Goal: Navigation & Orientation: Find specific page/section

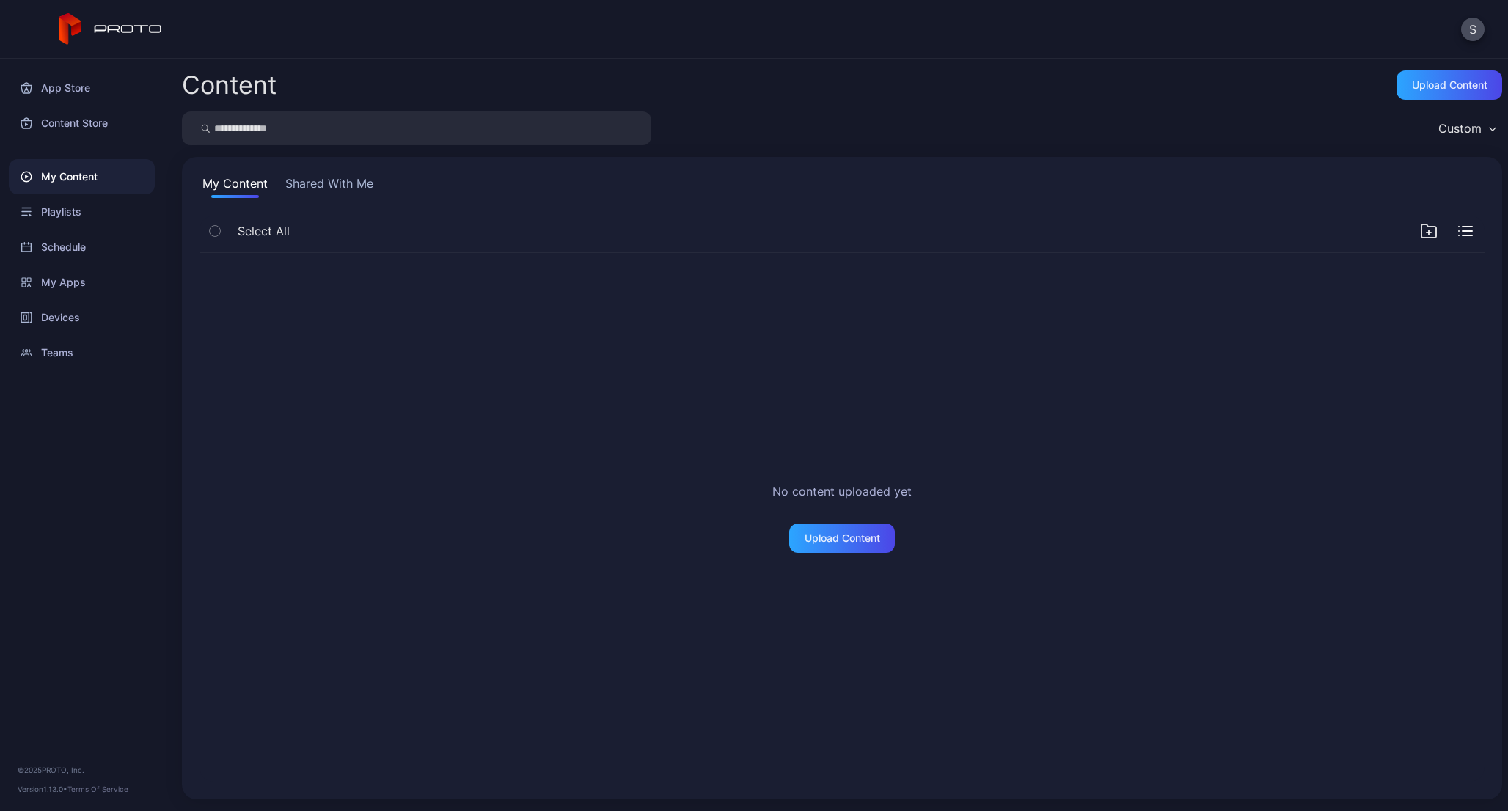
click at [889, 389] on div "No content uploaded yet Upload Content" at bounding box center [842, 517] width 1308 height 552
click at [814, 535] on div "Upload Content" at bounding box center [842, 538] width 76 height 12
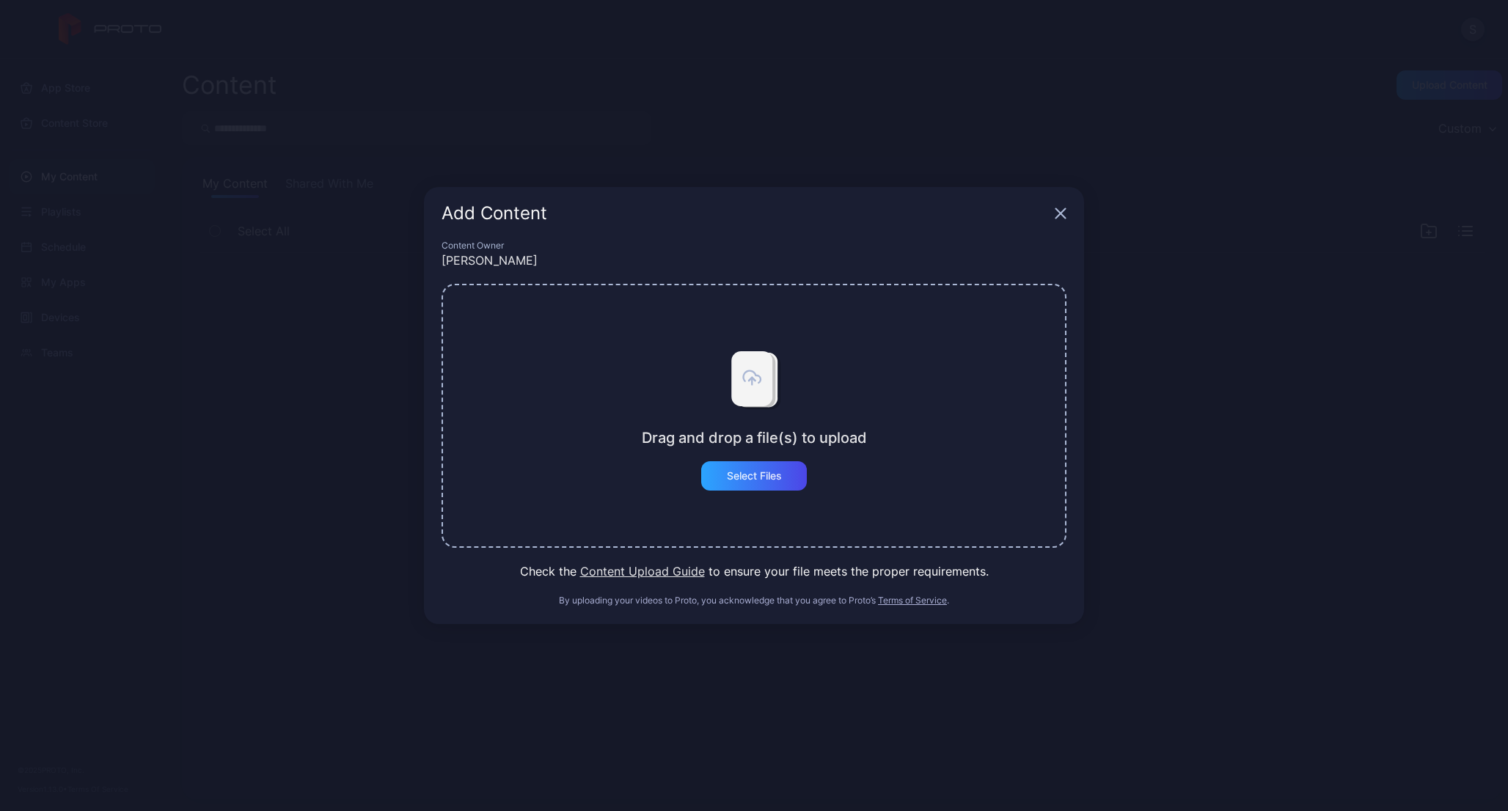
click at [680, 124] on div "Add Content Content Owner [PERSON_NAME] and drop a file(s) to upload Select Fil…" at bounding box center [754, 405] width 1508 height 811
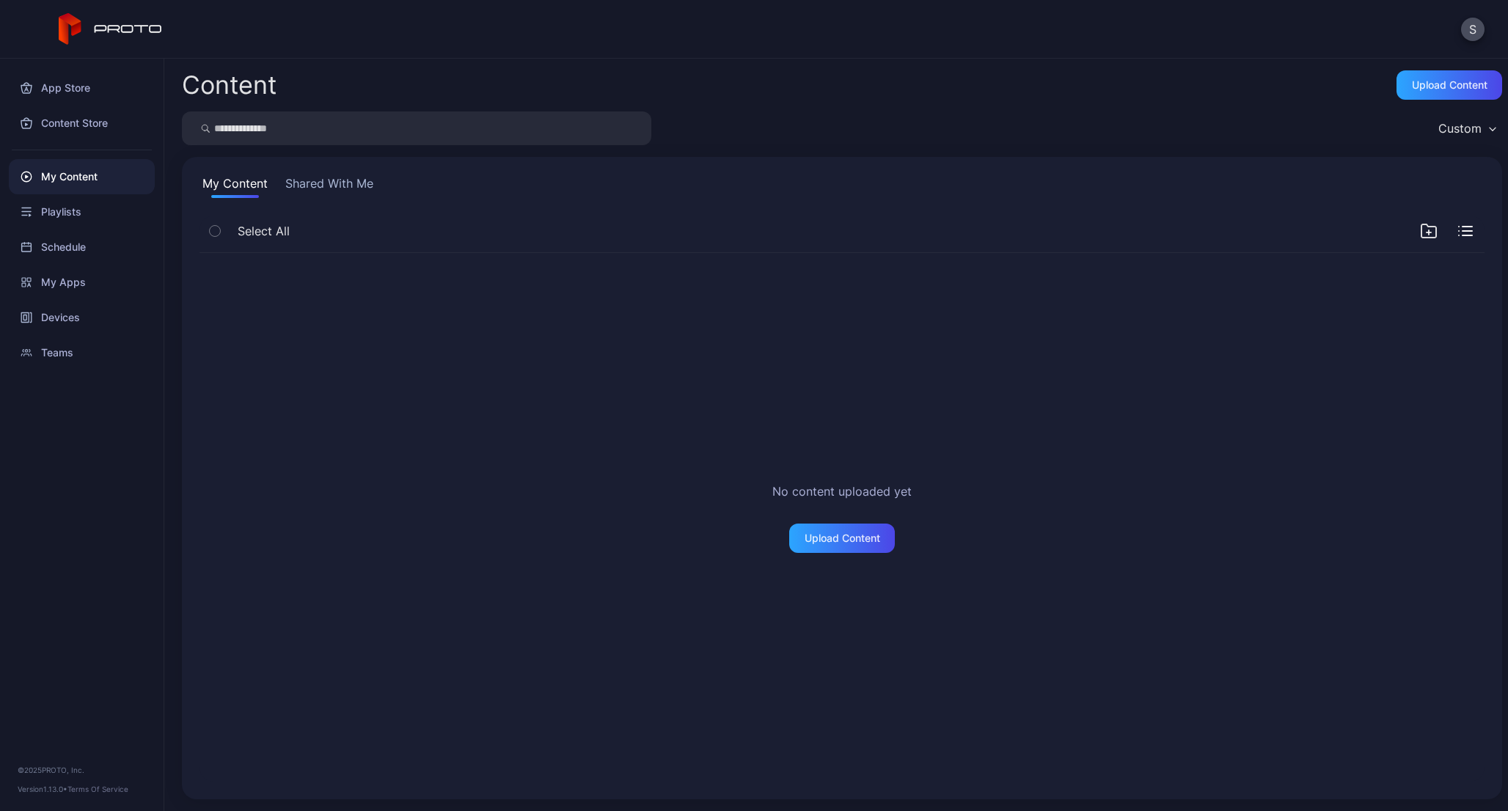
click at [340, 188] on button "Shared With Me" at bounding box center [329, 186] width 94 height 23
click at [194, 186] on div "My Content Shared With Me Select All Content that is shared with you will appea…" at bounding box center [842, 478] width 1320 height 642
click at [61, 204] on div "Playlists" at bounding box center [82, 211] width 146 height 35
click at [79, 95] on div "App Store" at bounding box center [82, 87] width 146 height 35
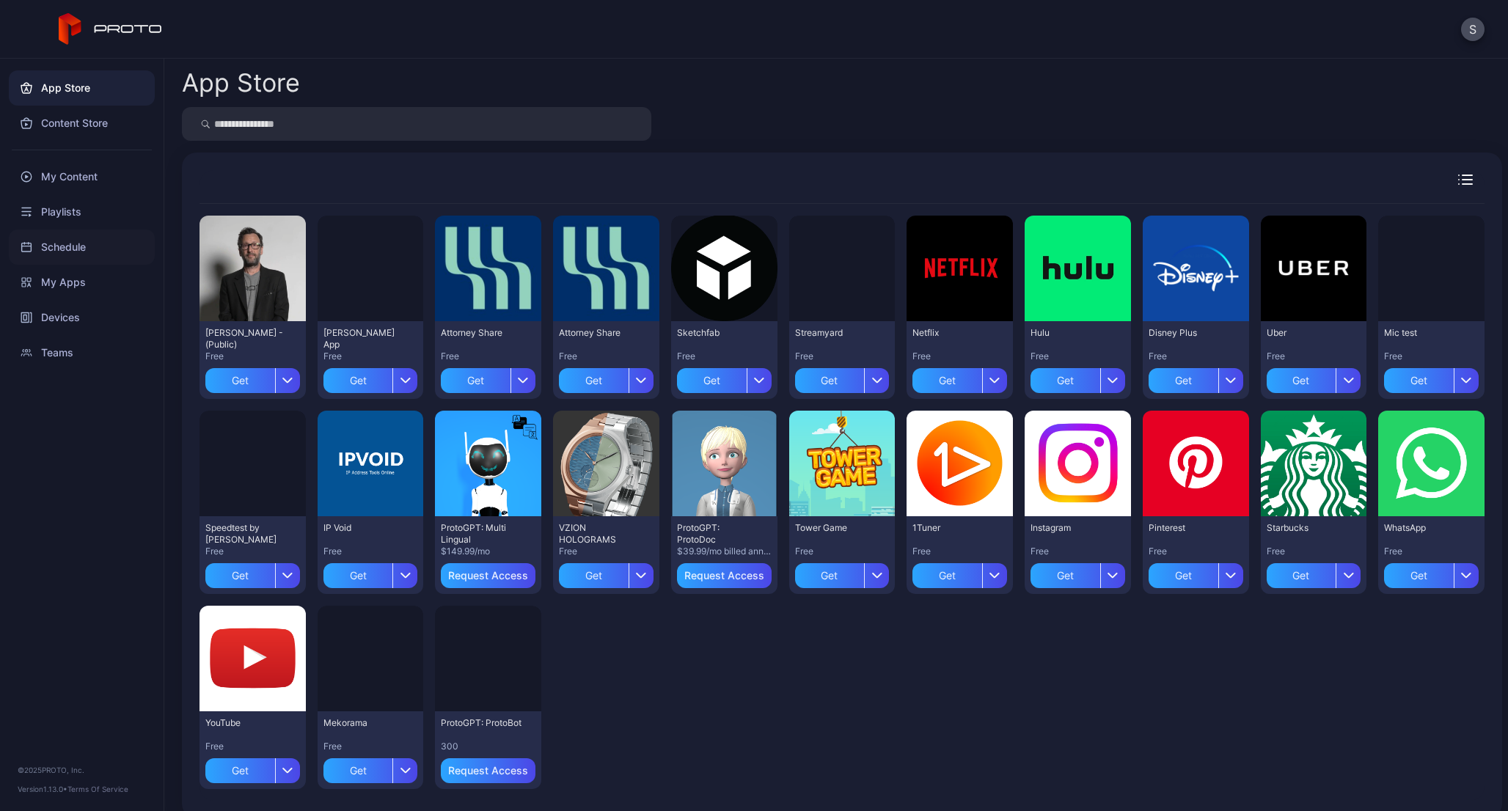
click at [61, 241] on div "Schedule" at bounding box center [82, 247] width 146 height 35
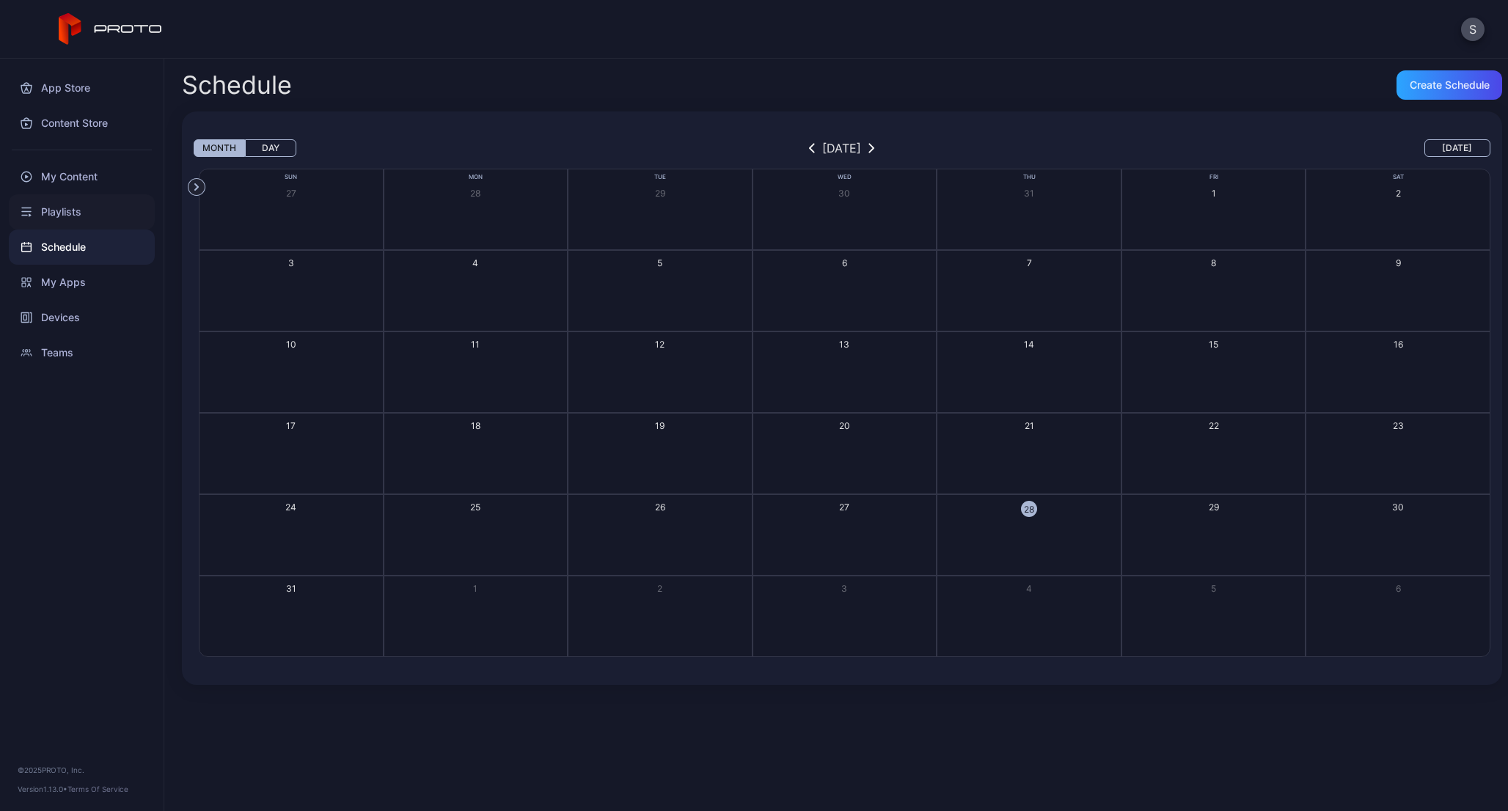
click at [72, 211] on div "Playlists" at bounding box center [82, 211] width 146 height 35
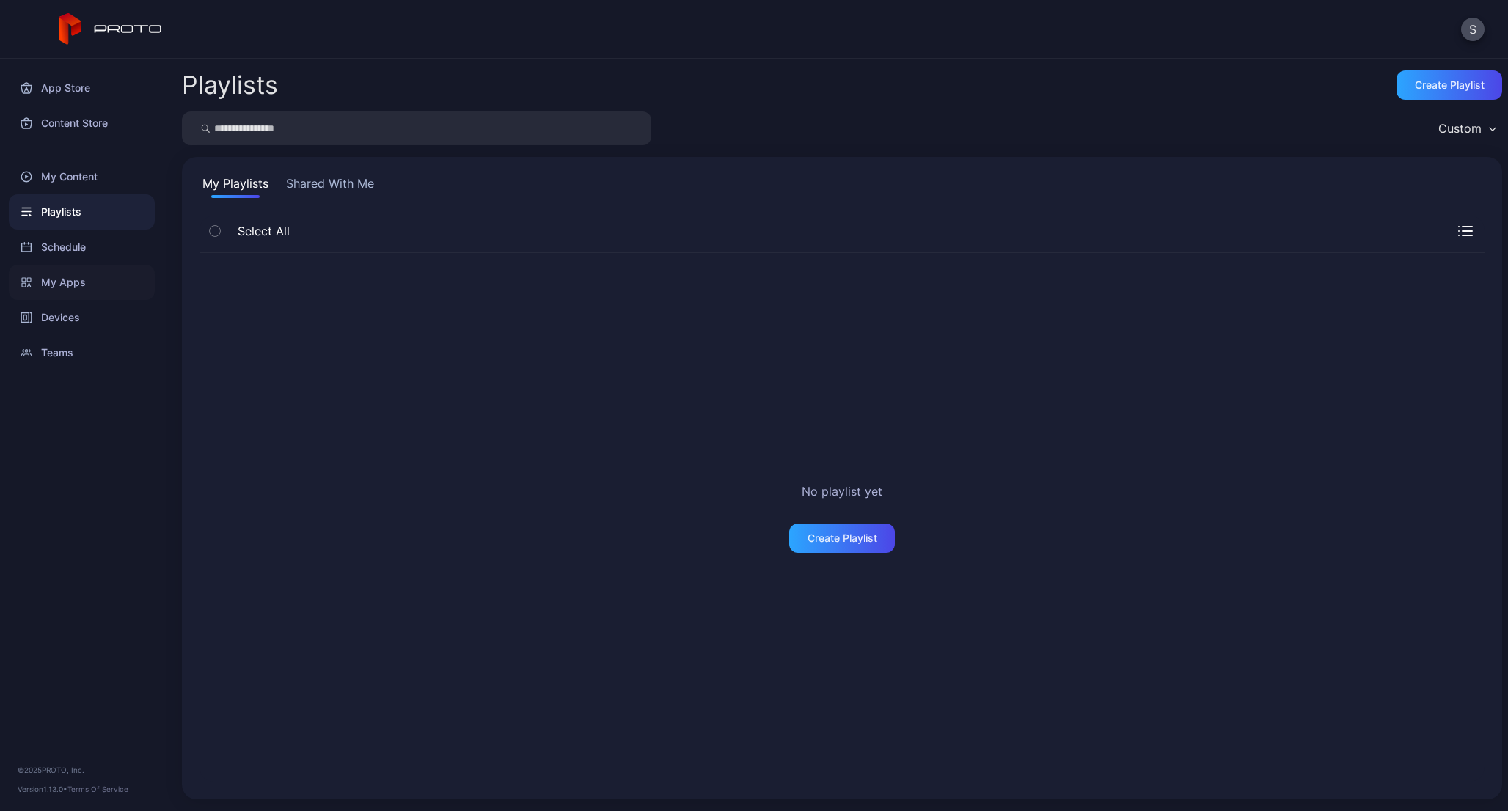
click at [64, 287] on div "My Apps" at bounding box center [82, 282] width 146 height 35
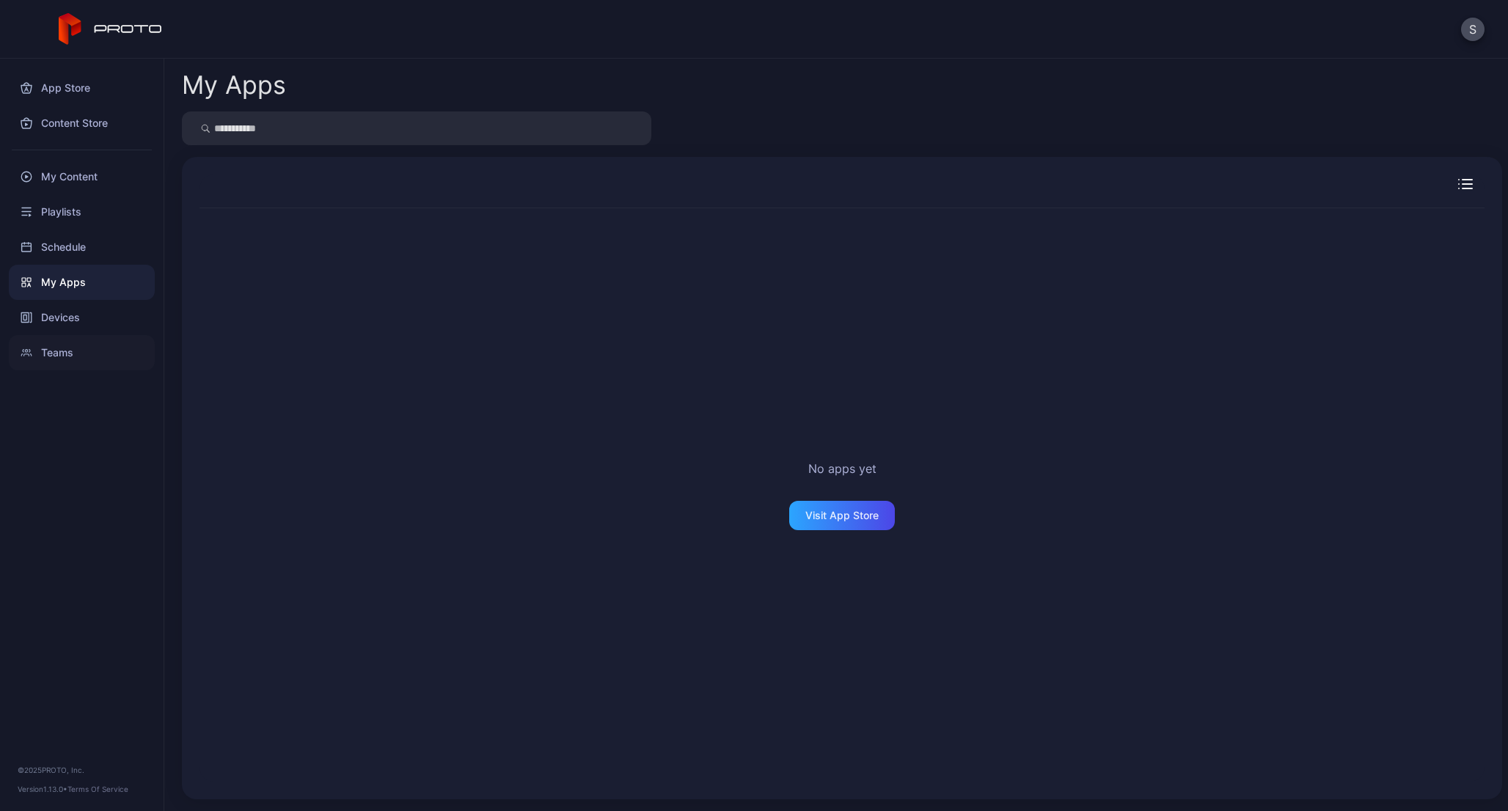
click at [70, 336] on div "Teams" at bounding box center [82, 352] width 146 height 35
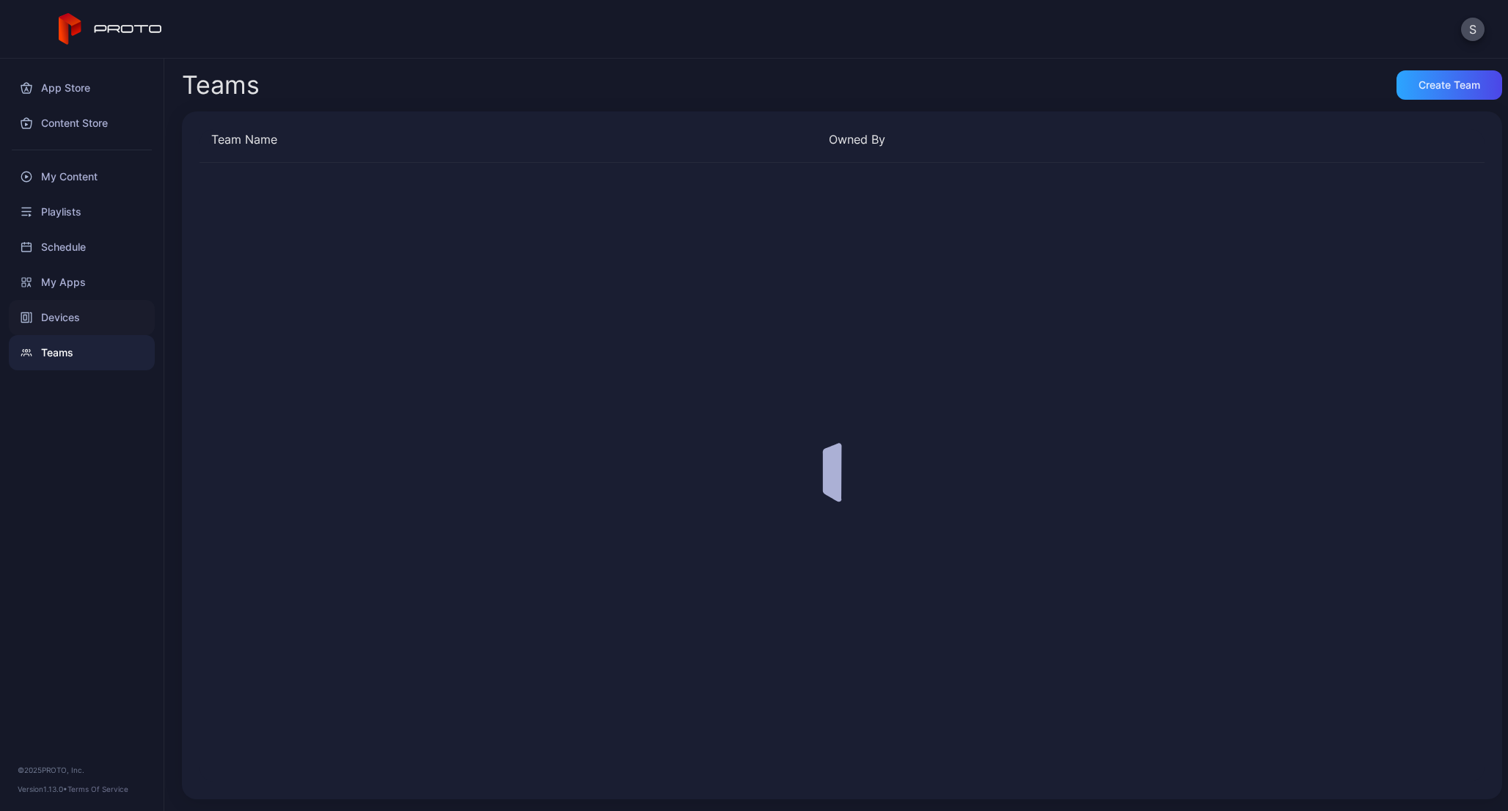
click at [70, 322] on div "Devices" at bounding box center [82, 317] width 146 height 35
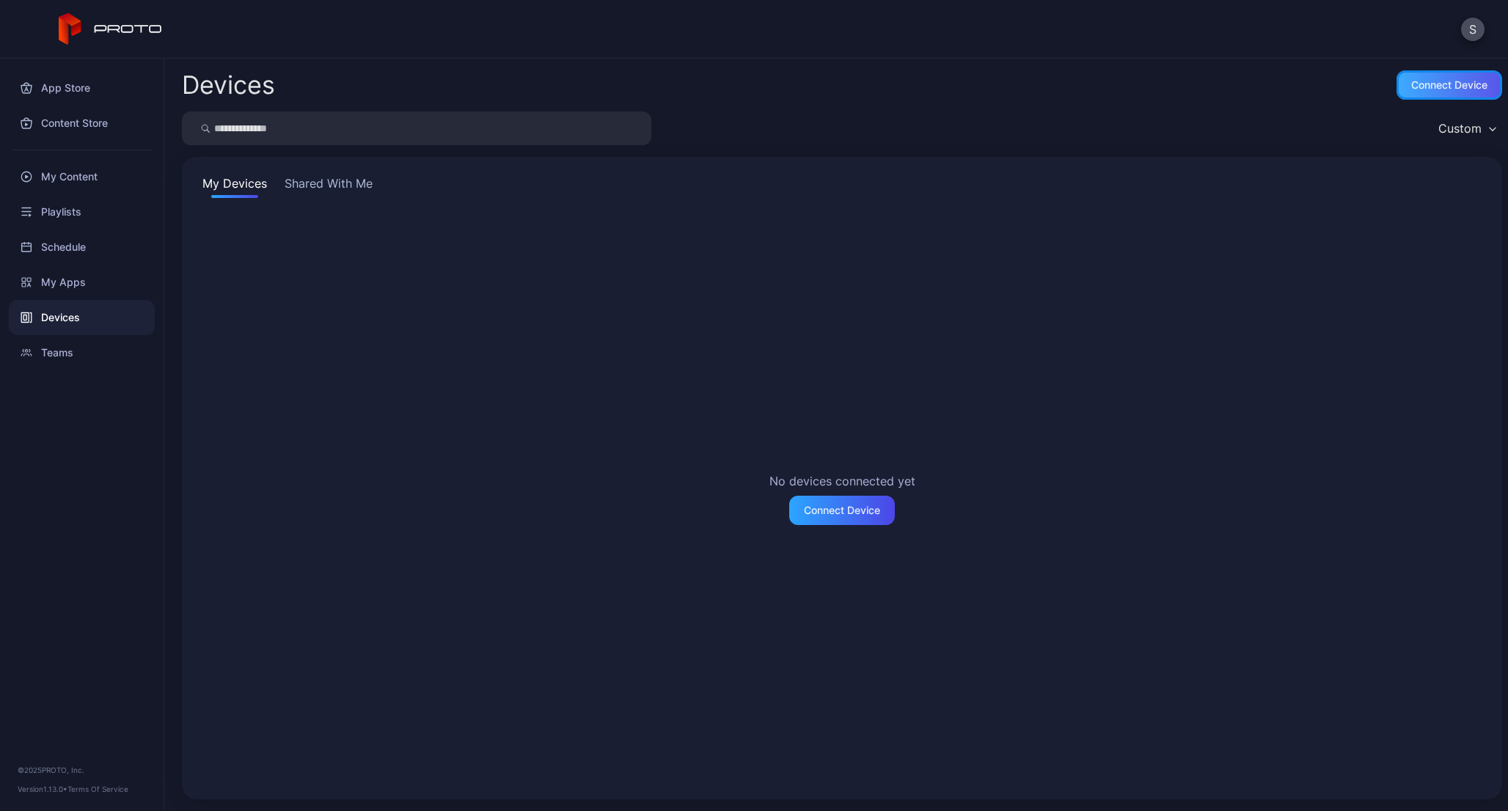
click at [1424, 81] on div "Connect device" at bounding box center [1449, 85] width 76 height 12
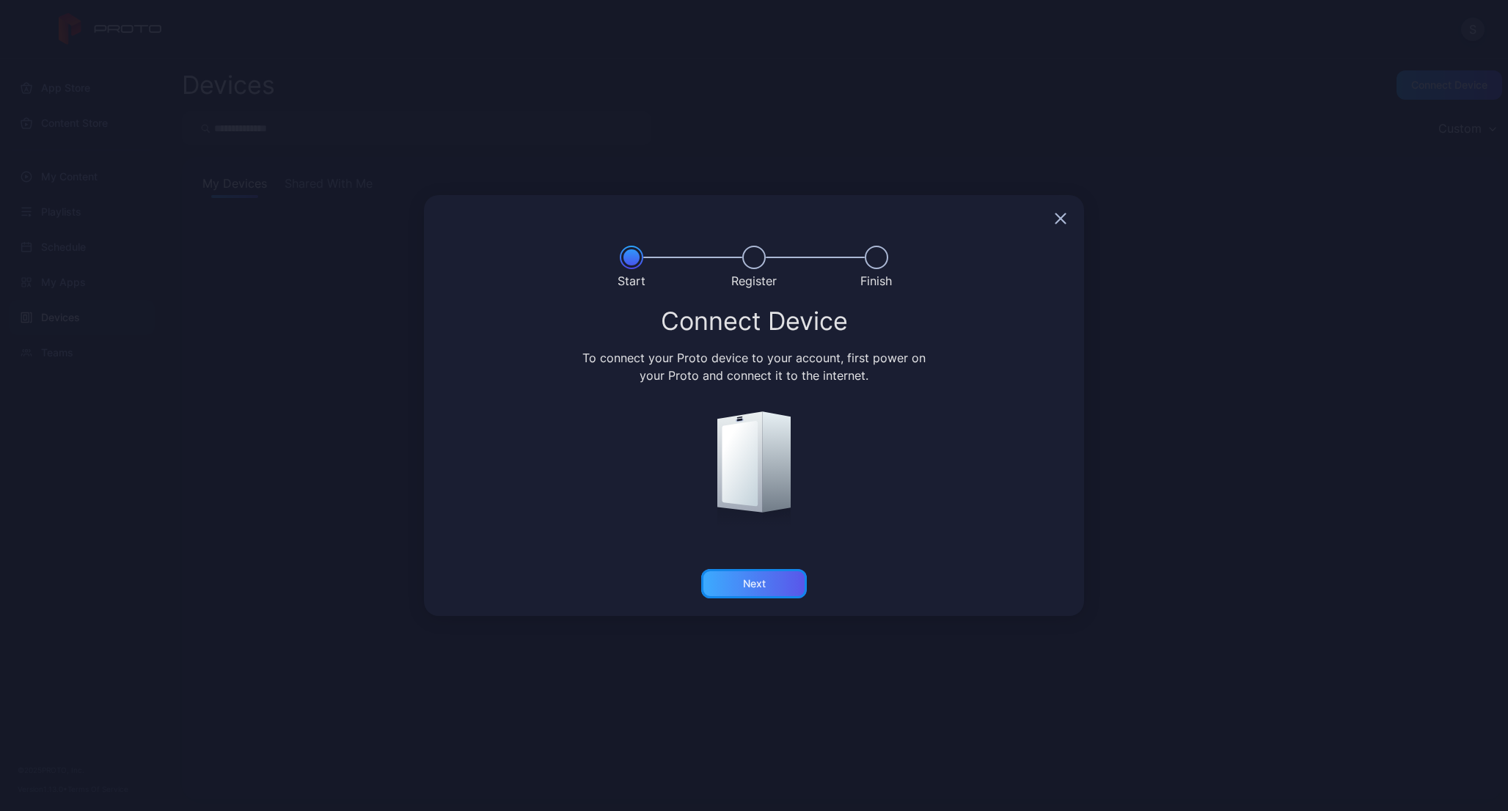
click at [748, 582] on div "Next" at bounding box center [754, 584] width 23 height 12
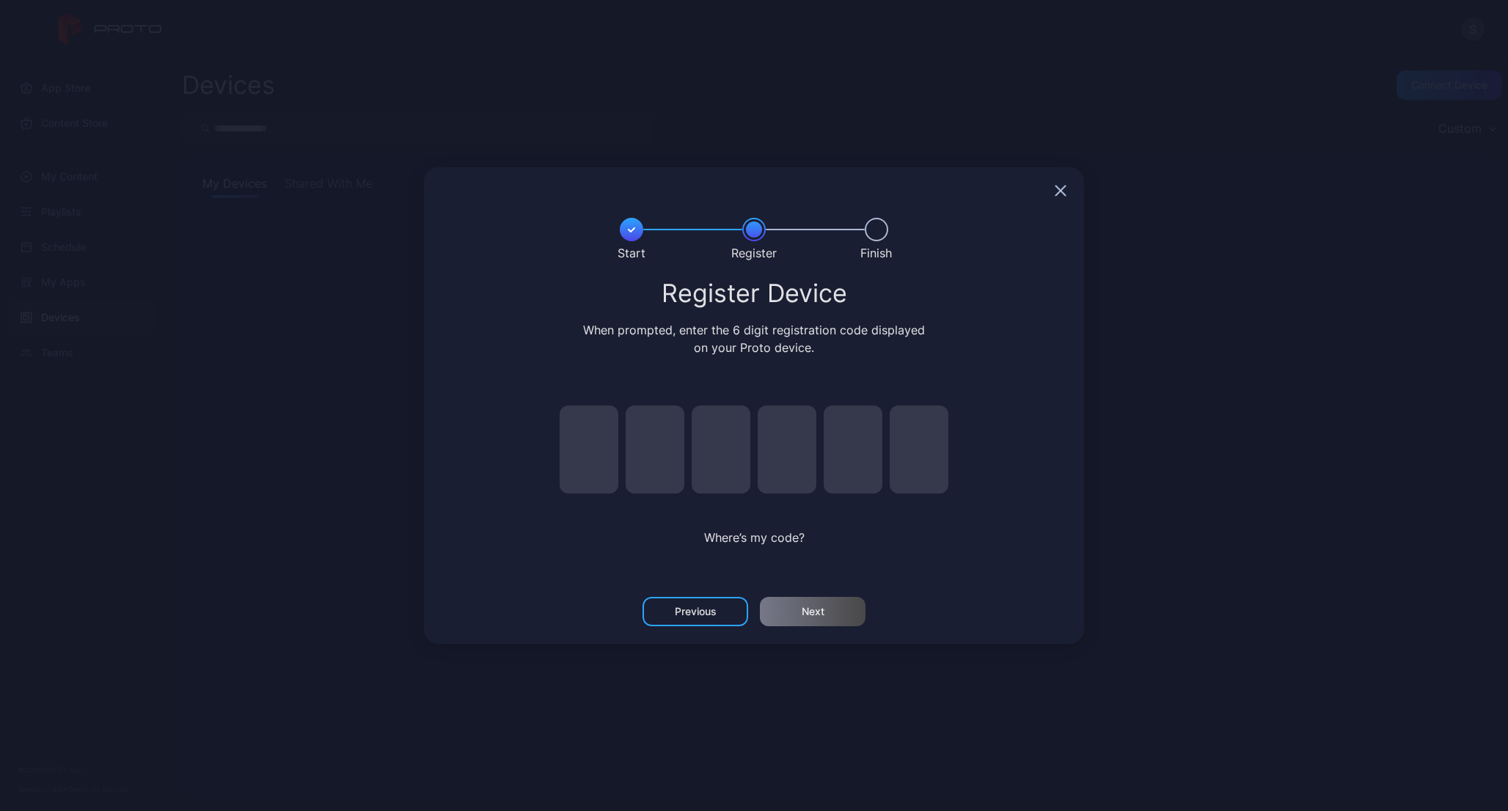
click at [592, 466] on input "pin code 1 of 6" at bounding box center [588, 450] width 59 height 88
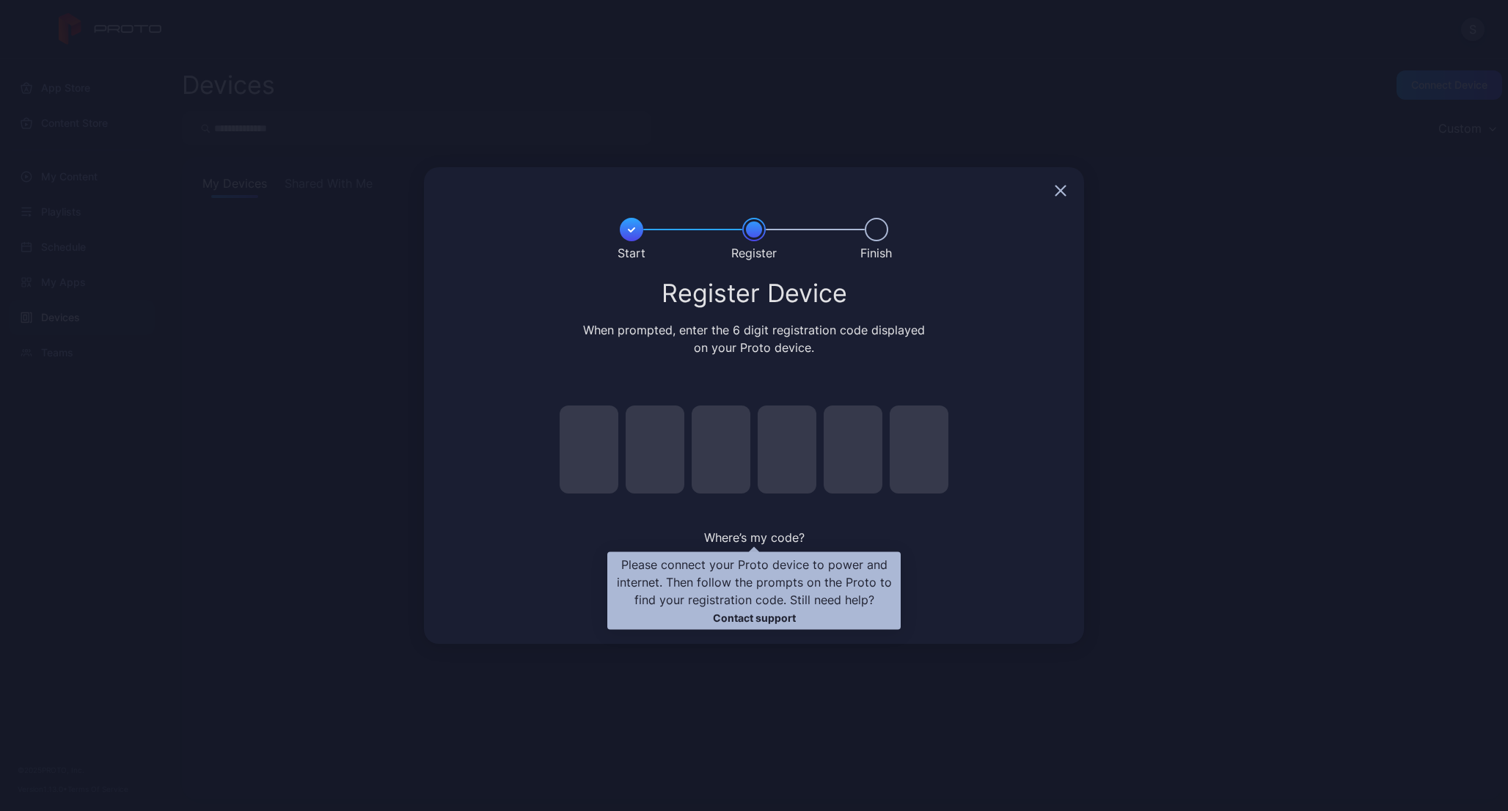
click at [764, 526] on div "Where’s my code?" at bounding box center [753, 482] width 425 height 196
click at [762, 540] on span "Where’s my code?" at bounding box center [754, 537] width 100 height 15
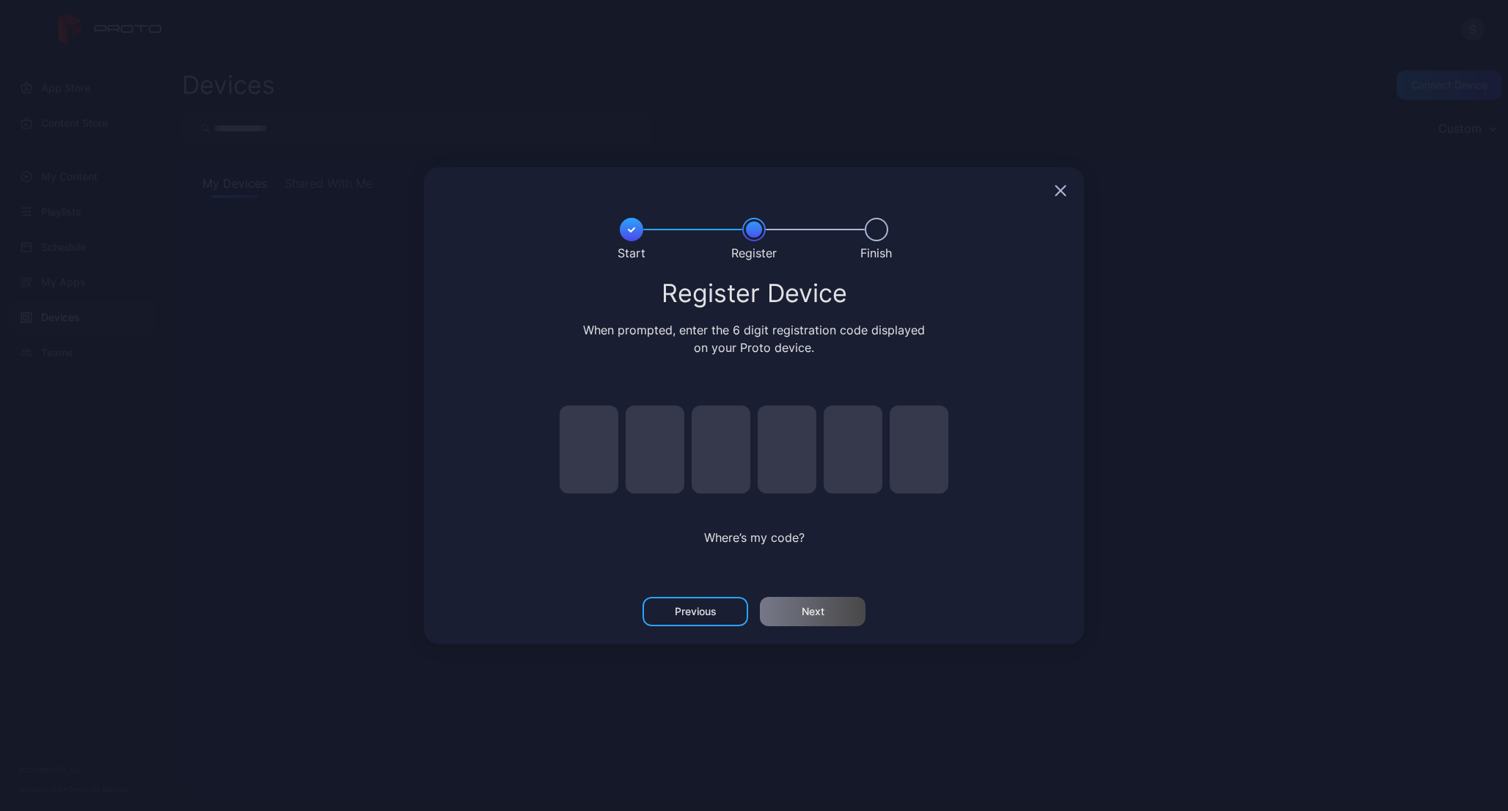
click at [1066, 188] on div at bounding box center [754, 190] width 660 height 47
click at [1068, 194] on div at bounding box center [754, 190] width 660 height 47
click at [1060, 192] on icon "button" at bounding box center [1060, 191] width 12 height 12
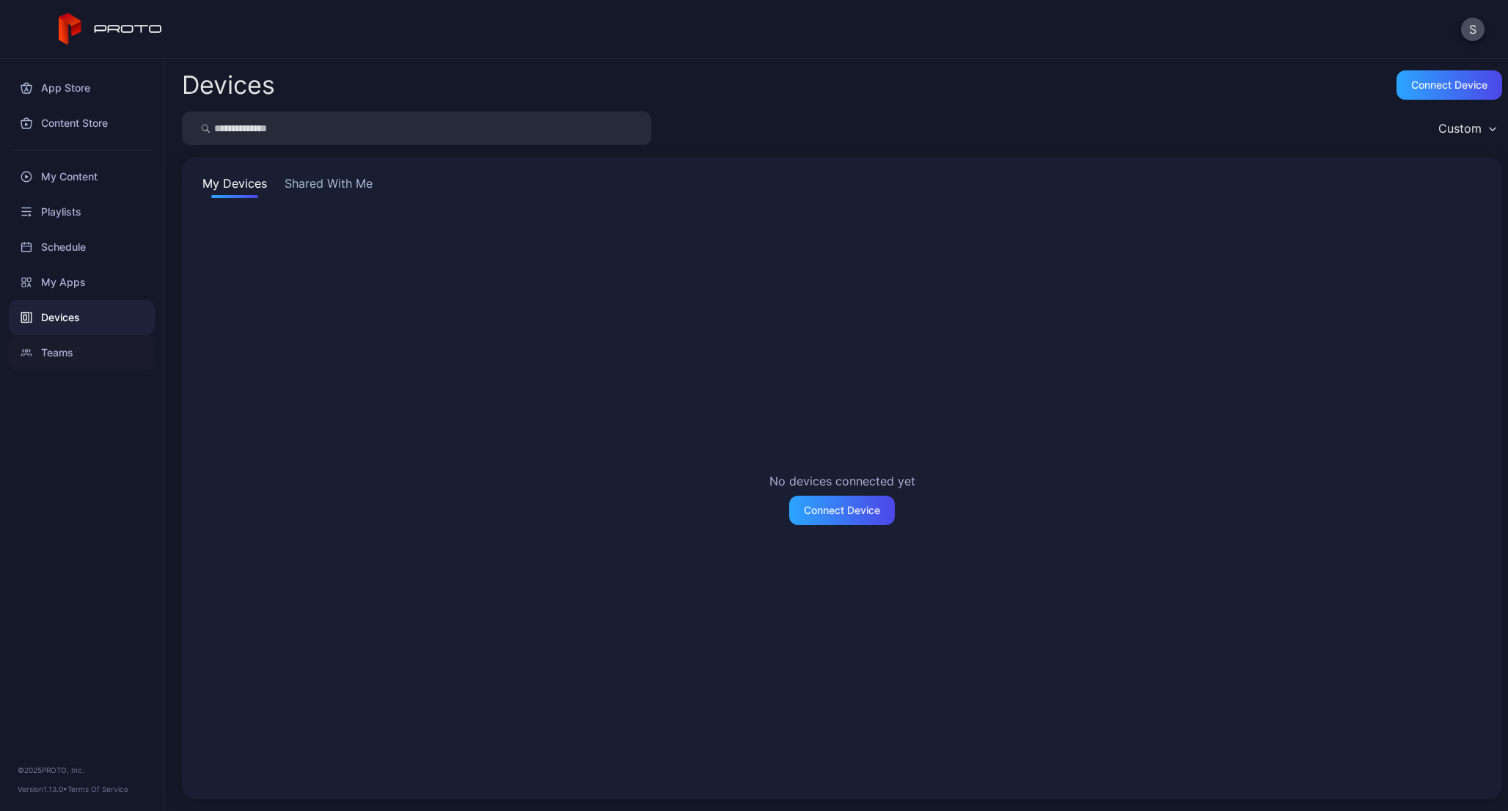
click at [62, 358] on div "Teams" at bounding box center [82, 352] width 146 height 35
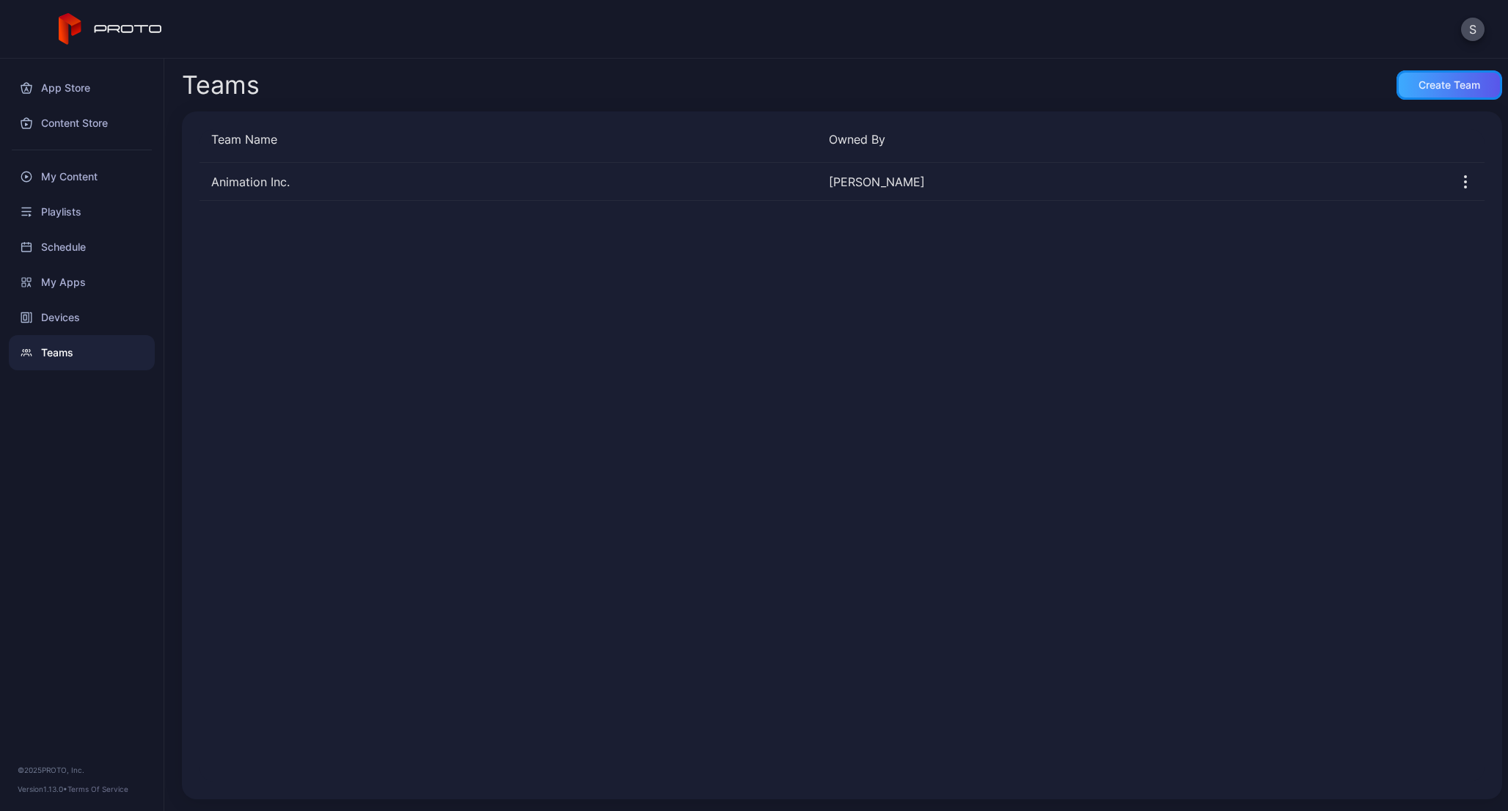
click at [1418, 89] on div "Create Team" at bounding box center [1449, 85] width 62 height 12
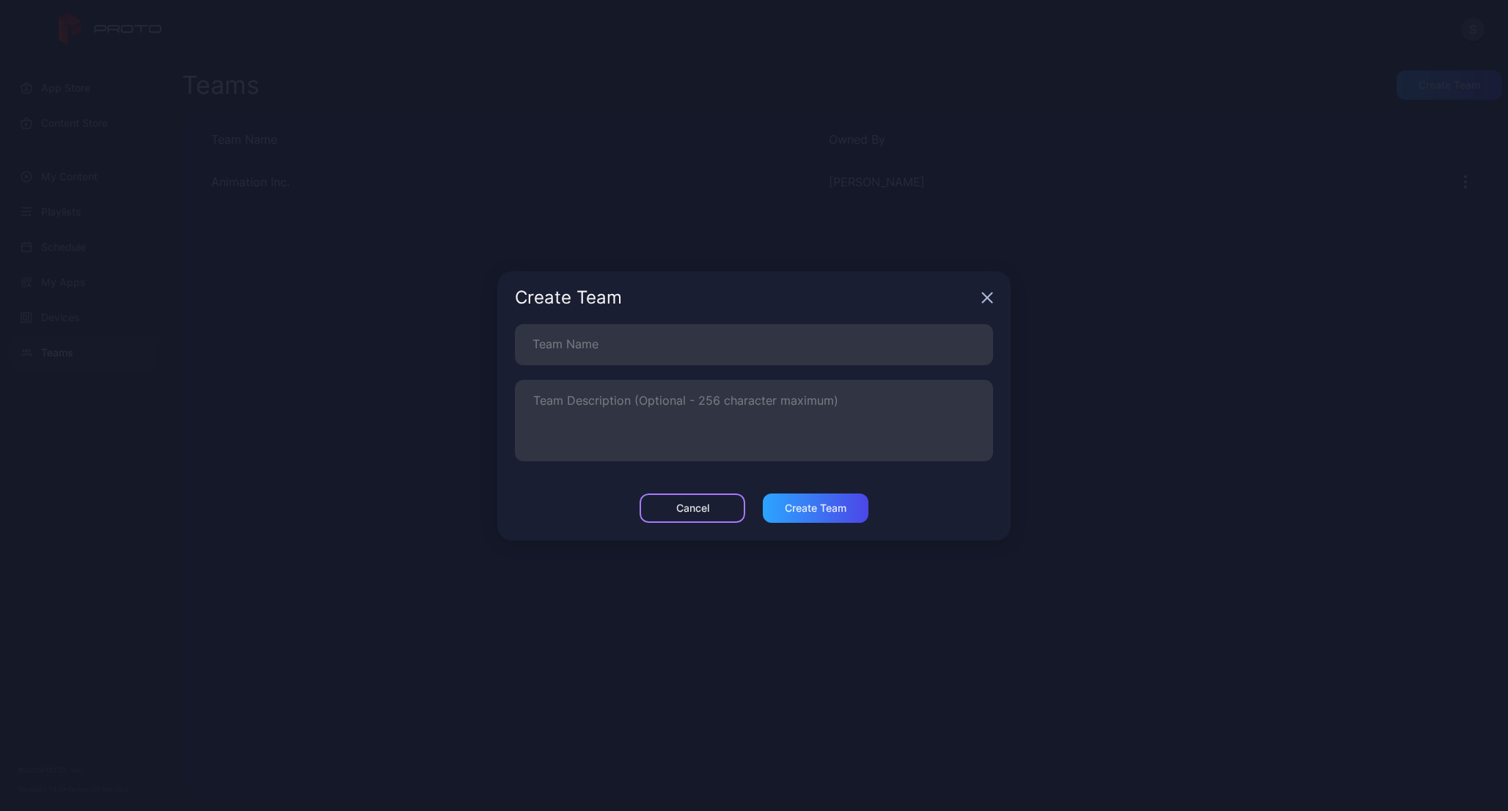
click at [696, 506] on div "Cancel" at bounding box center [692, 508] width 33 height 12
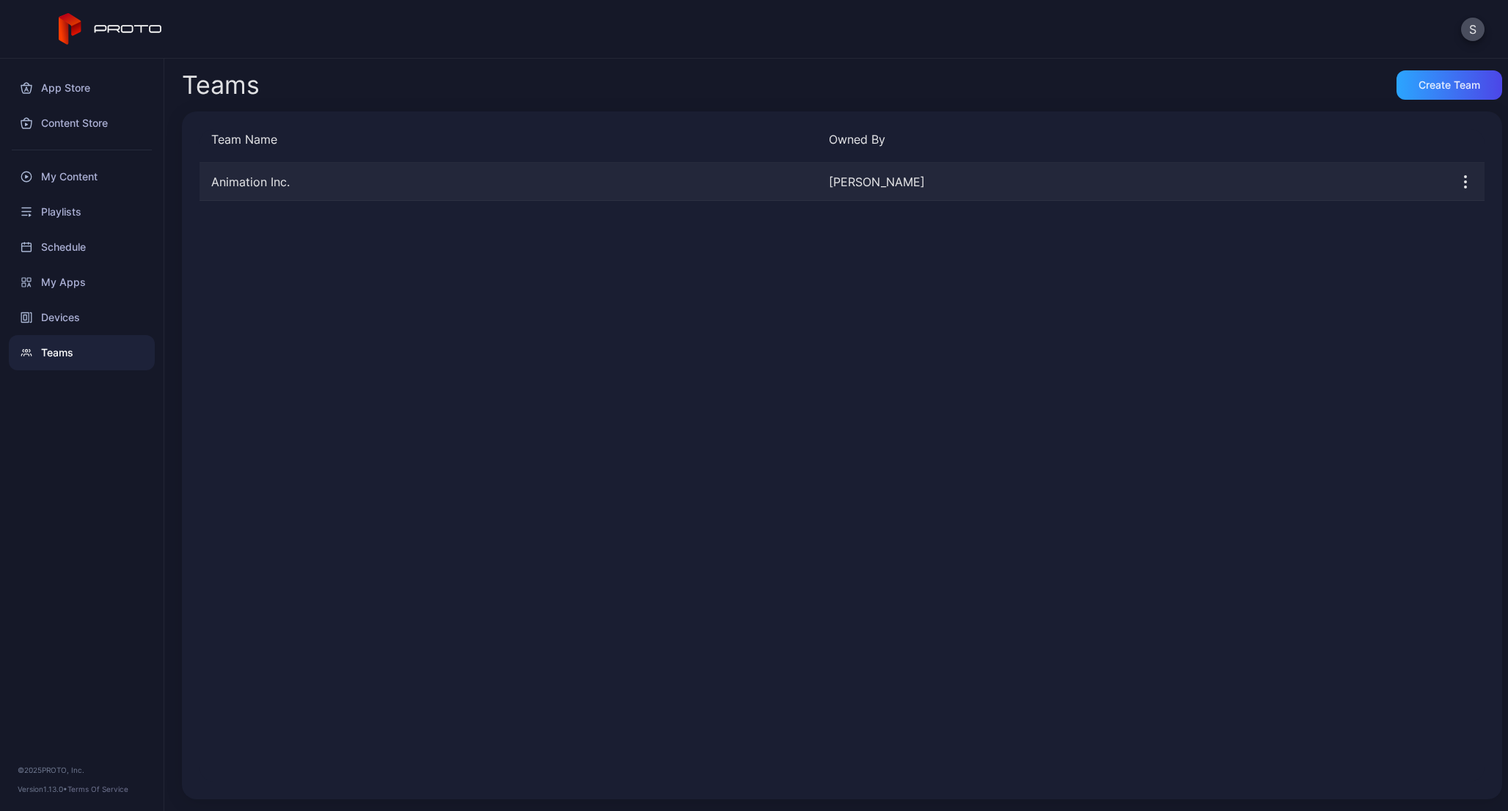
click at [402, 181] on div "Animation Inc." at bounding box center [507, 182] width 617 height 18
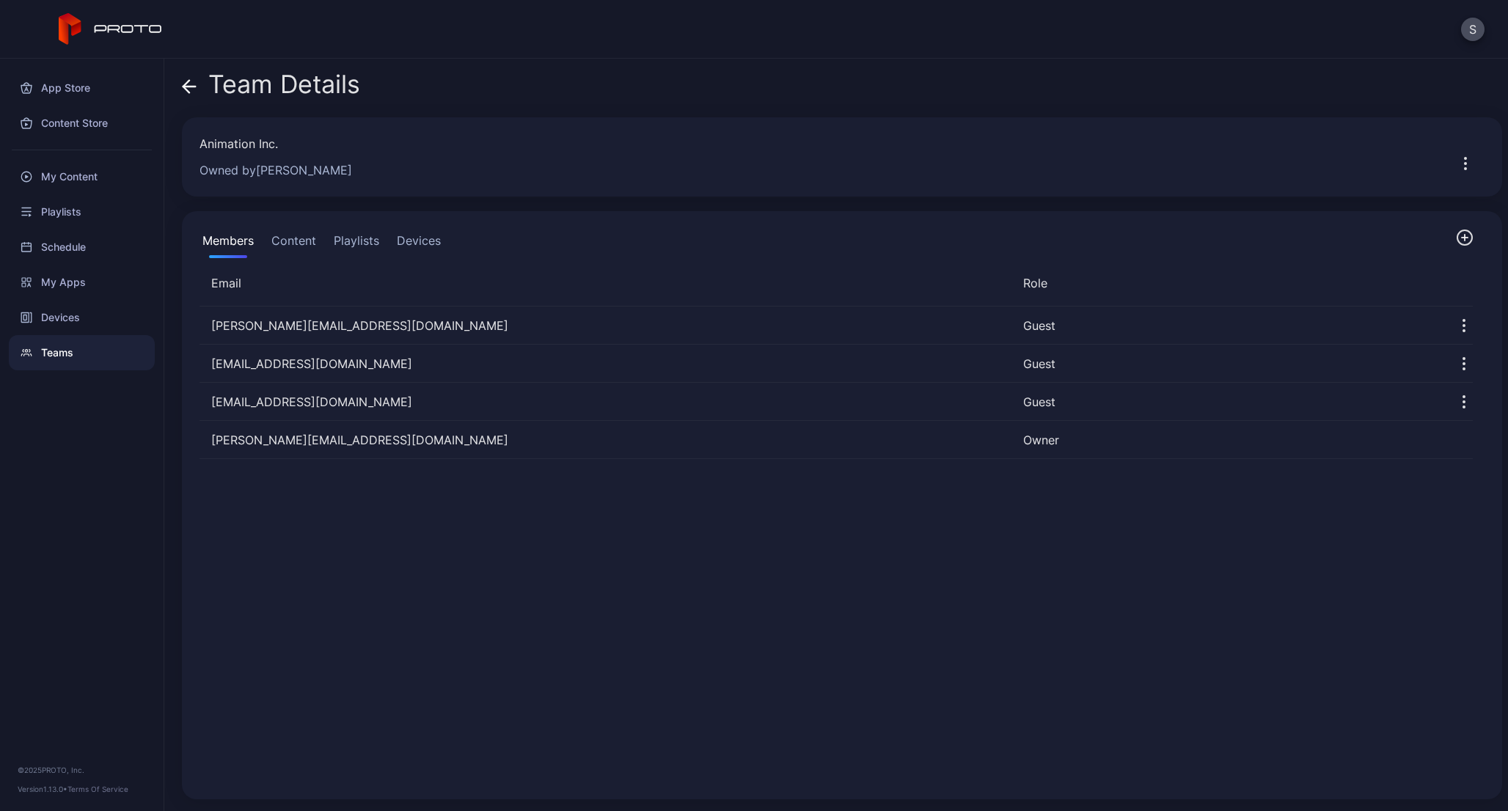
drag, startPoint x: 188, startPoint y: 73, endPoint x: 188, endPoint y: 92, distance: 18.3
click at [188, 92] on span at bounding box center [189, 84] width 15 height 28
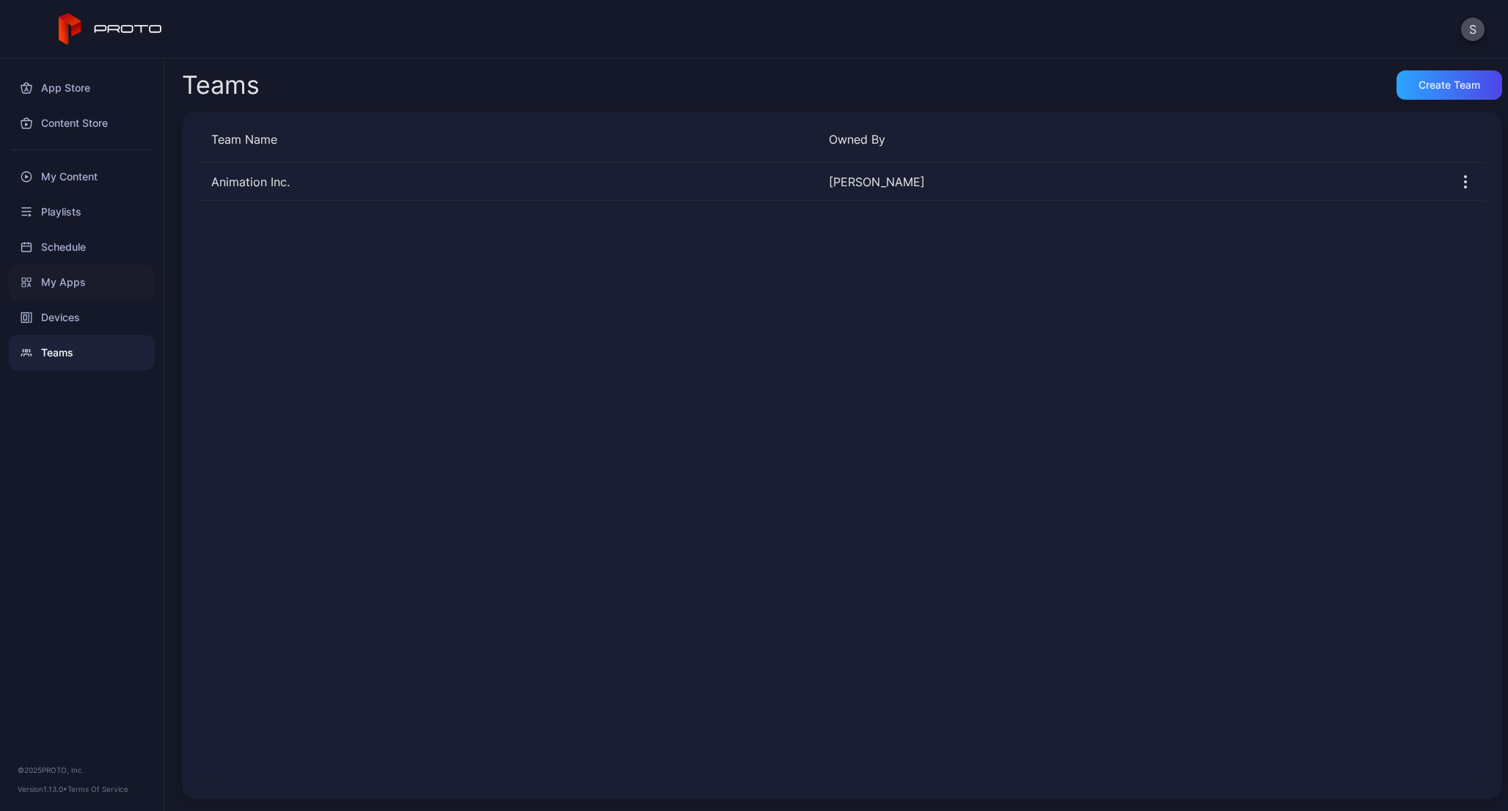
click at [47, 268] on div "My Apps" at bounding box center [82, 282] width 146 height 35
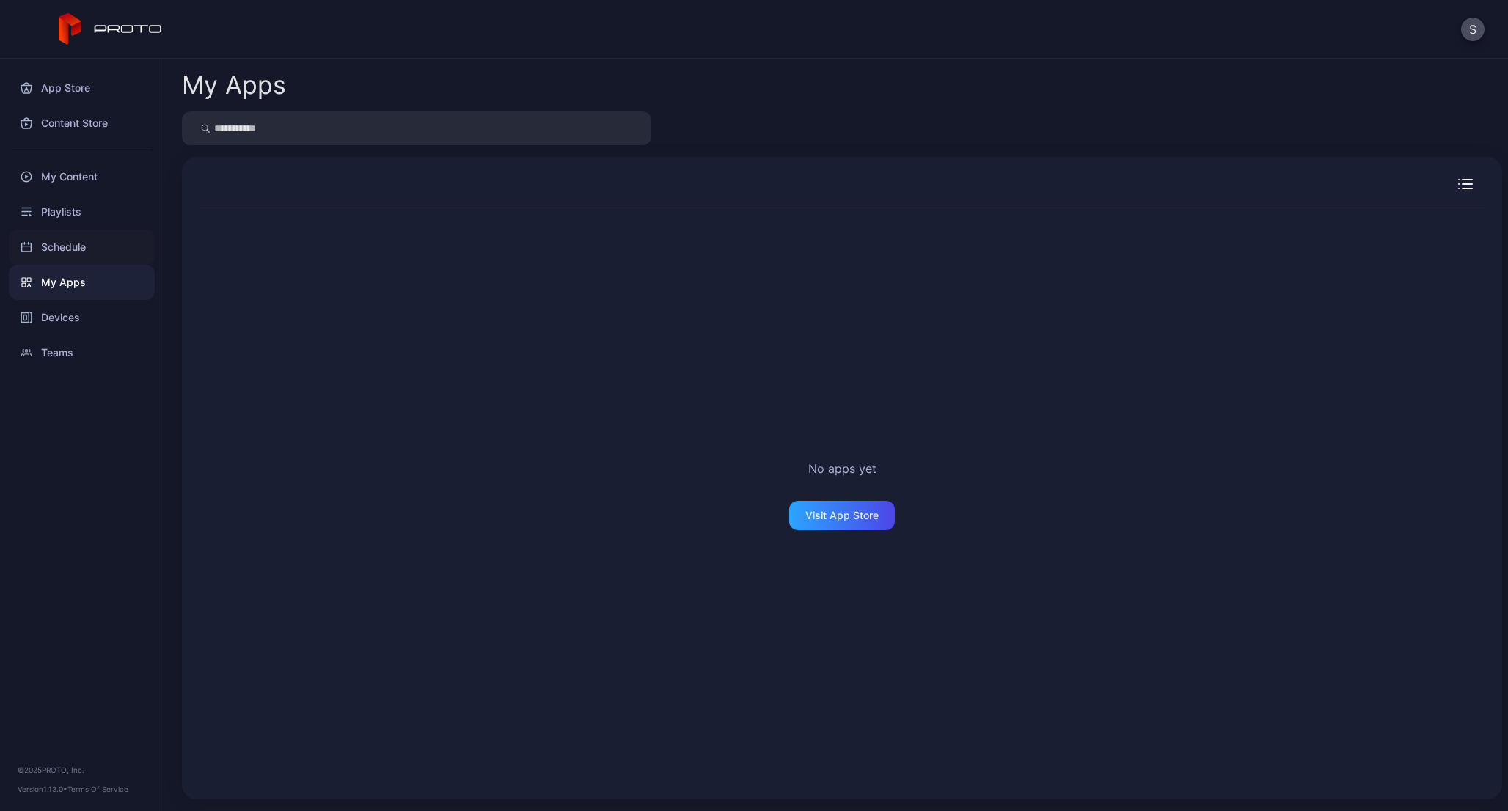
click at [67, 241] on div "Schedule" at bounding box center [82, 247] width 146 height 35
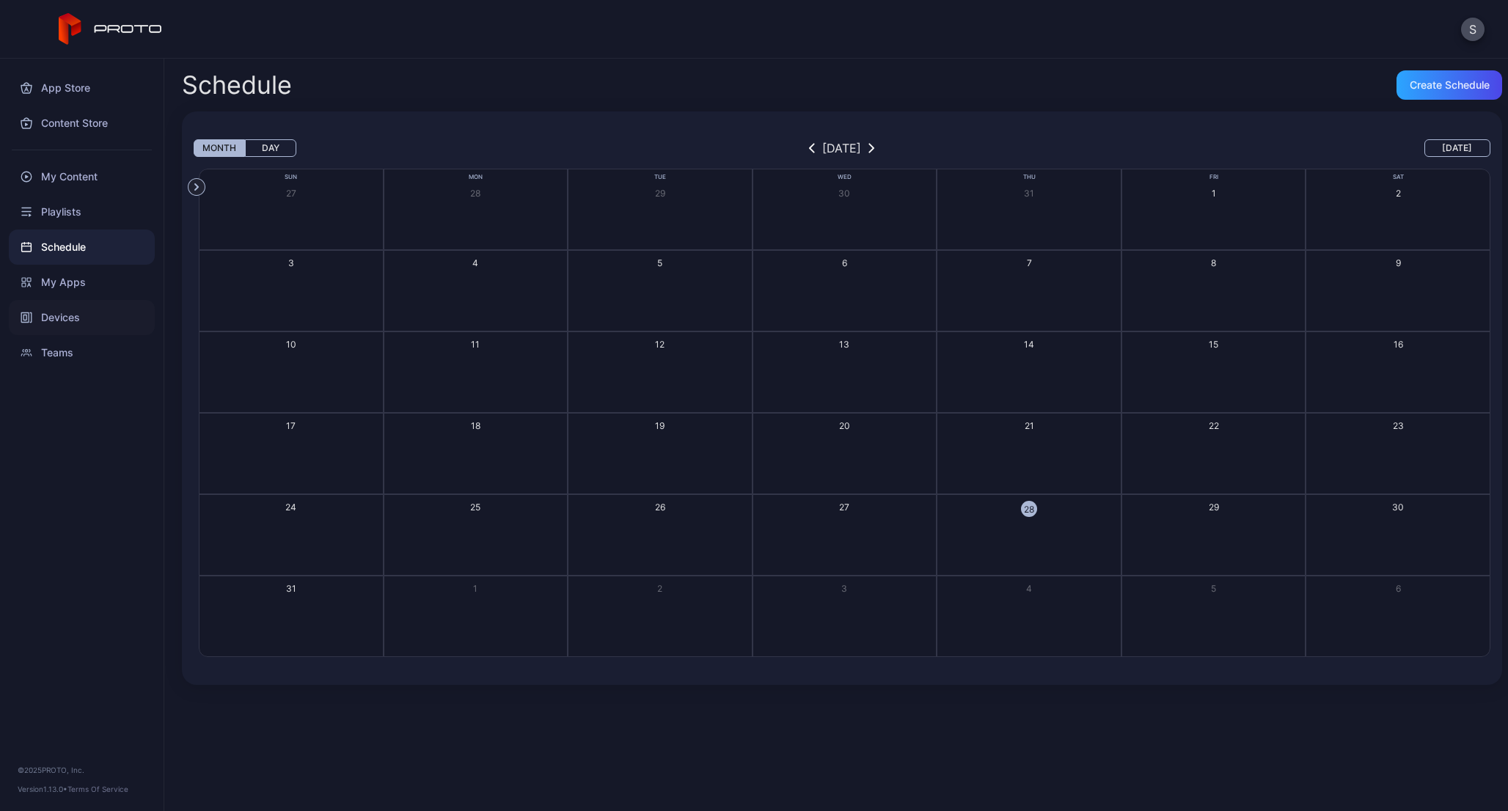
click at [40, 327] on div "Devices" at bounding box center [82, 317] width 146 height 35
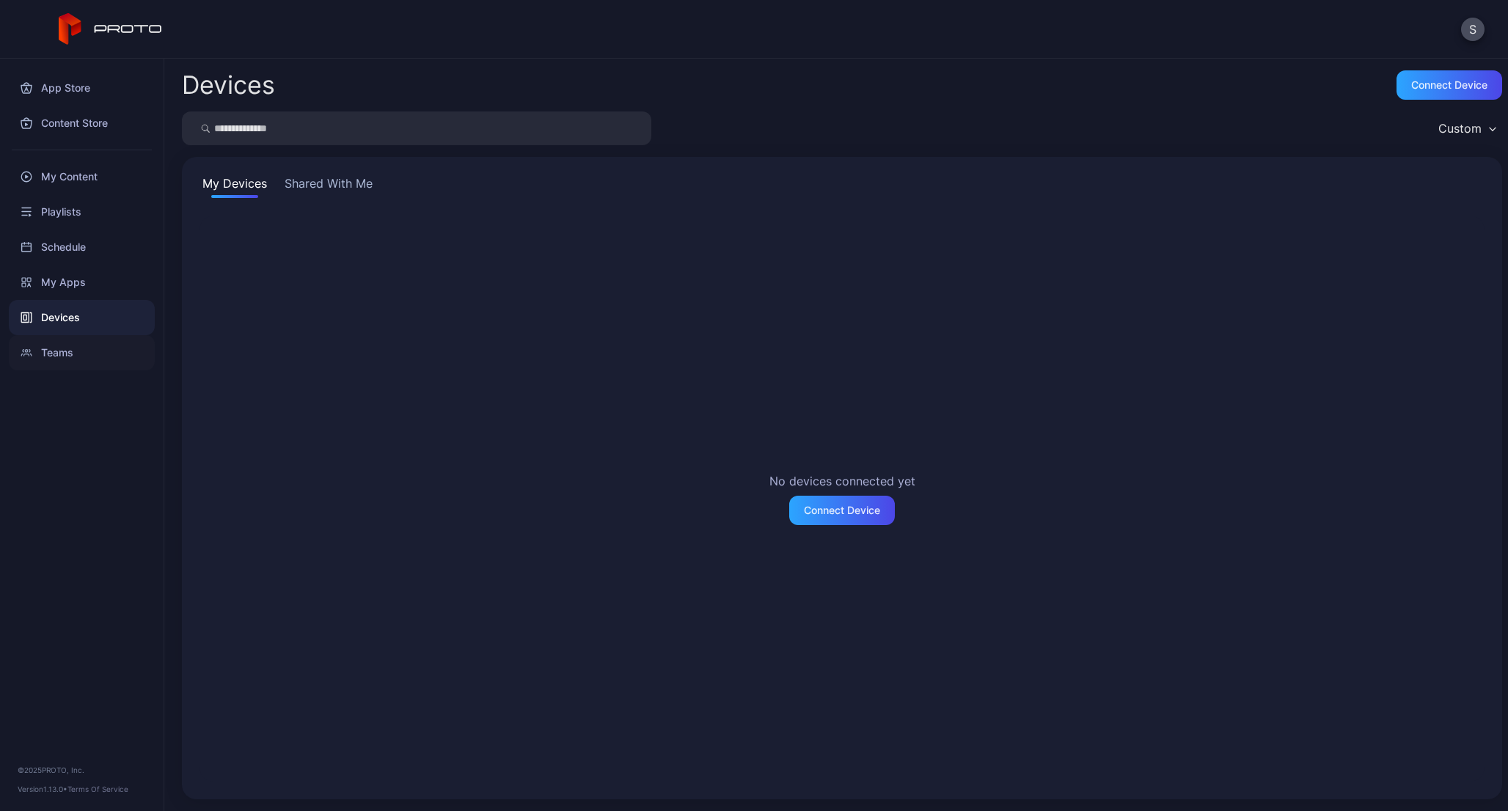
click at [48, 357] on div "Teams" at bounding box center [82, 352] width 146 height 35
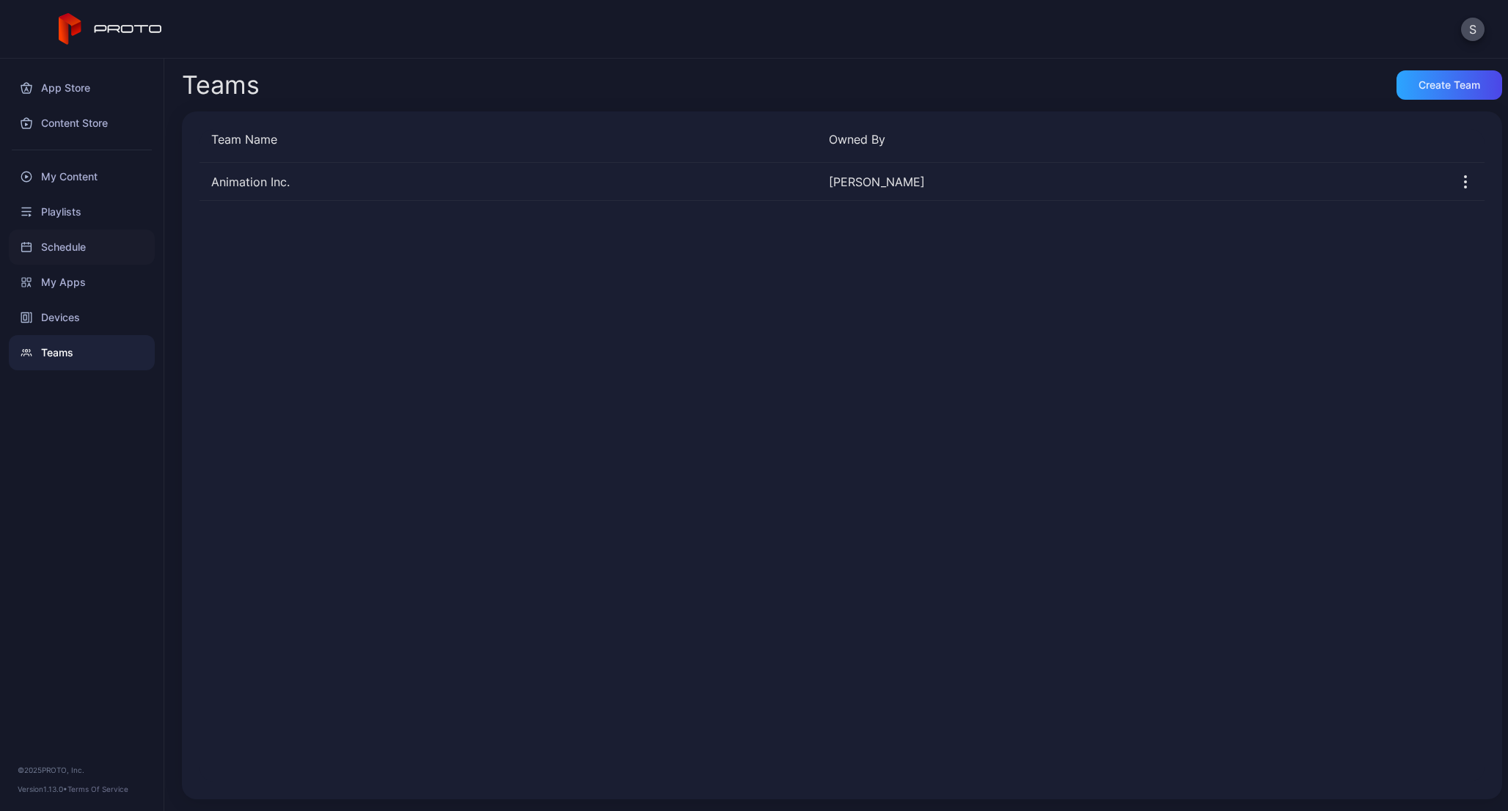
click at [56, 234] on div "Schedule" at bounding box center [82, 247] width 146 height 35
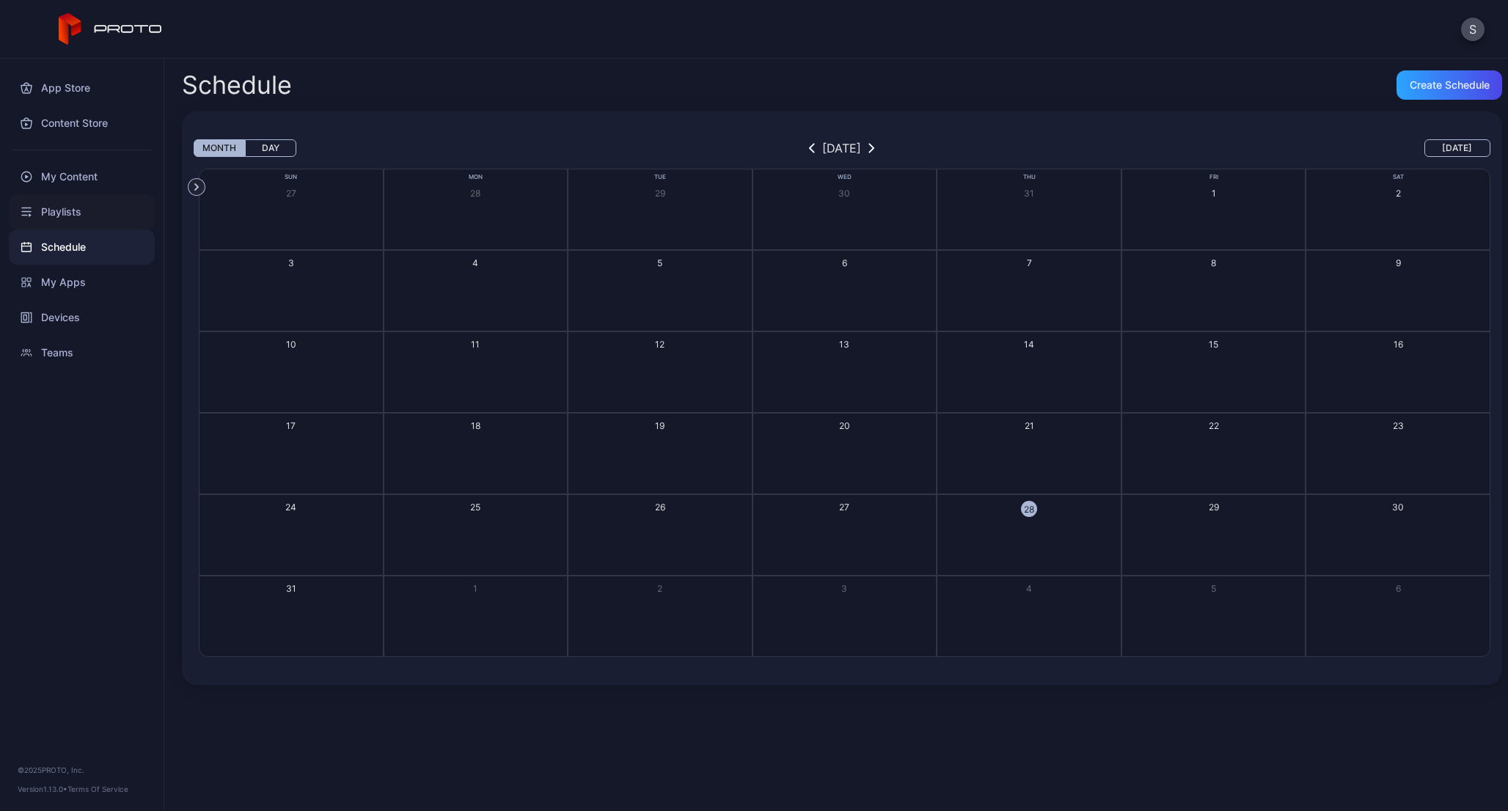
click at [60, 202] on div "Playlists" at bounding box center [82, 211] width 146 height 35
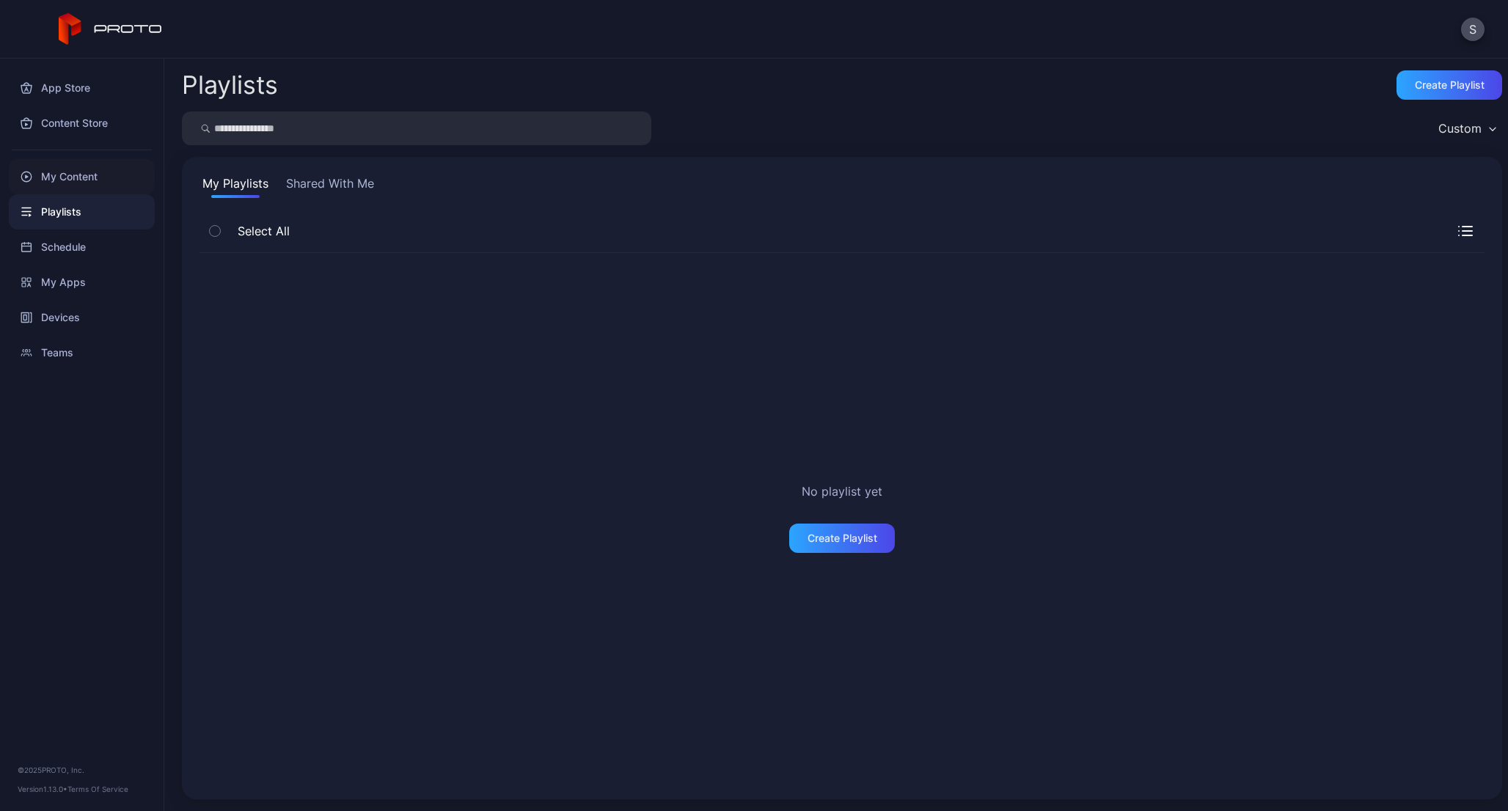
click at [70, 169] on div "My Content" at bounding box center [82, 176] width 146 height 35
click at [221, 235] on button "button" at bounding box center [214, 231] width 31 height 31
click at [214, 231] on icon "button" at bounding box center [215, 231] width 10 height 16
click at [111, 213] on div "Playlists" at bounding box center [82, 211] width 146 height 35
click at [94, 352] on div "Teams" at bounding box center [82, 352] width 146 height 35
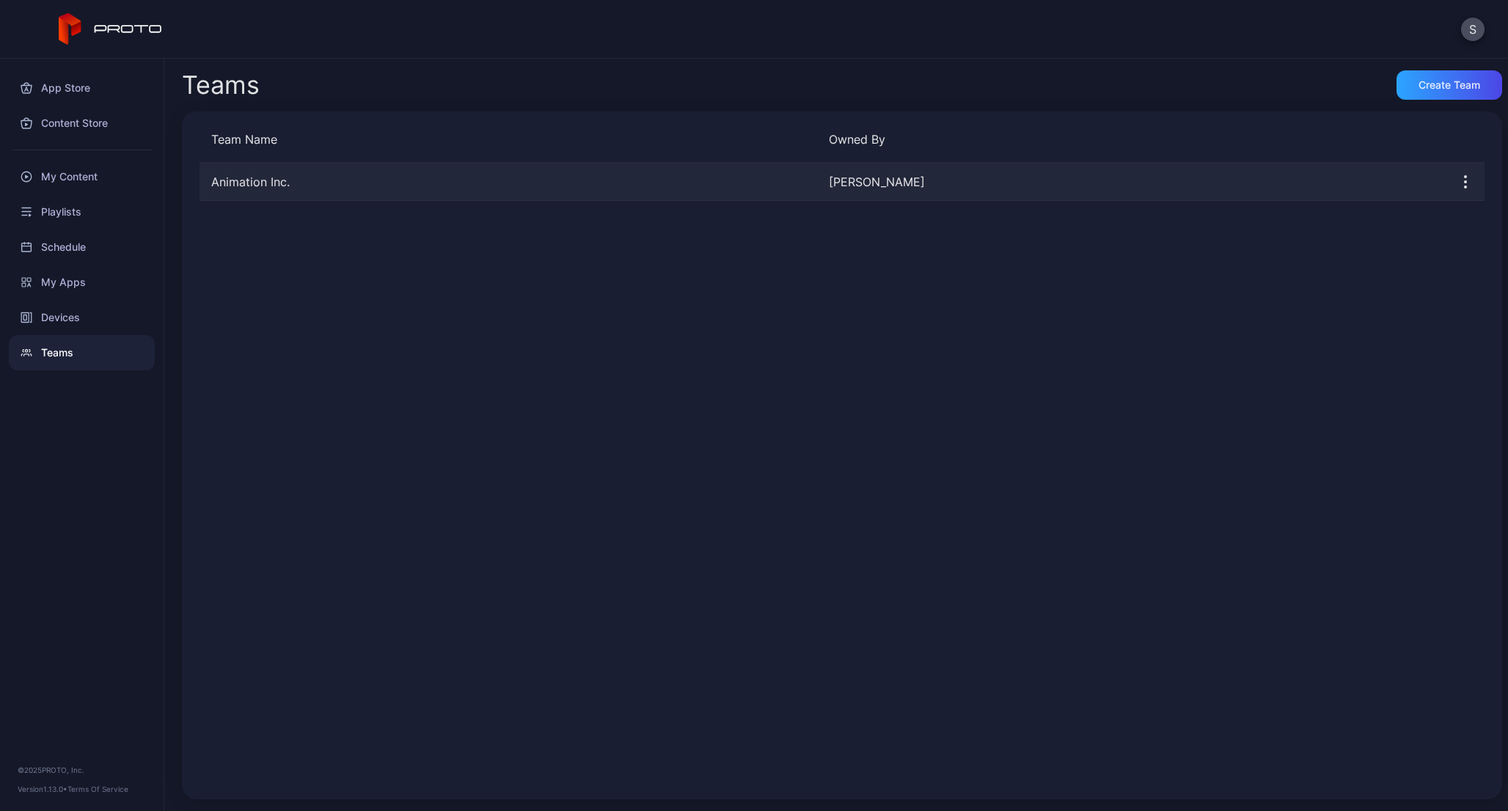
click at [452, 181] on div "Animation Inc." at bounding box center [507, 182] width 617 height 18
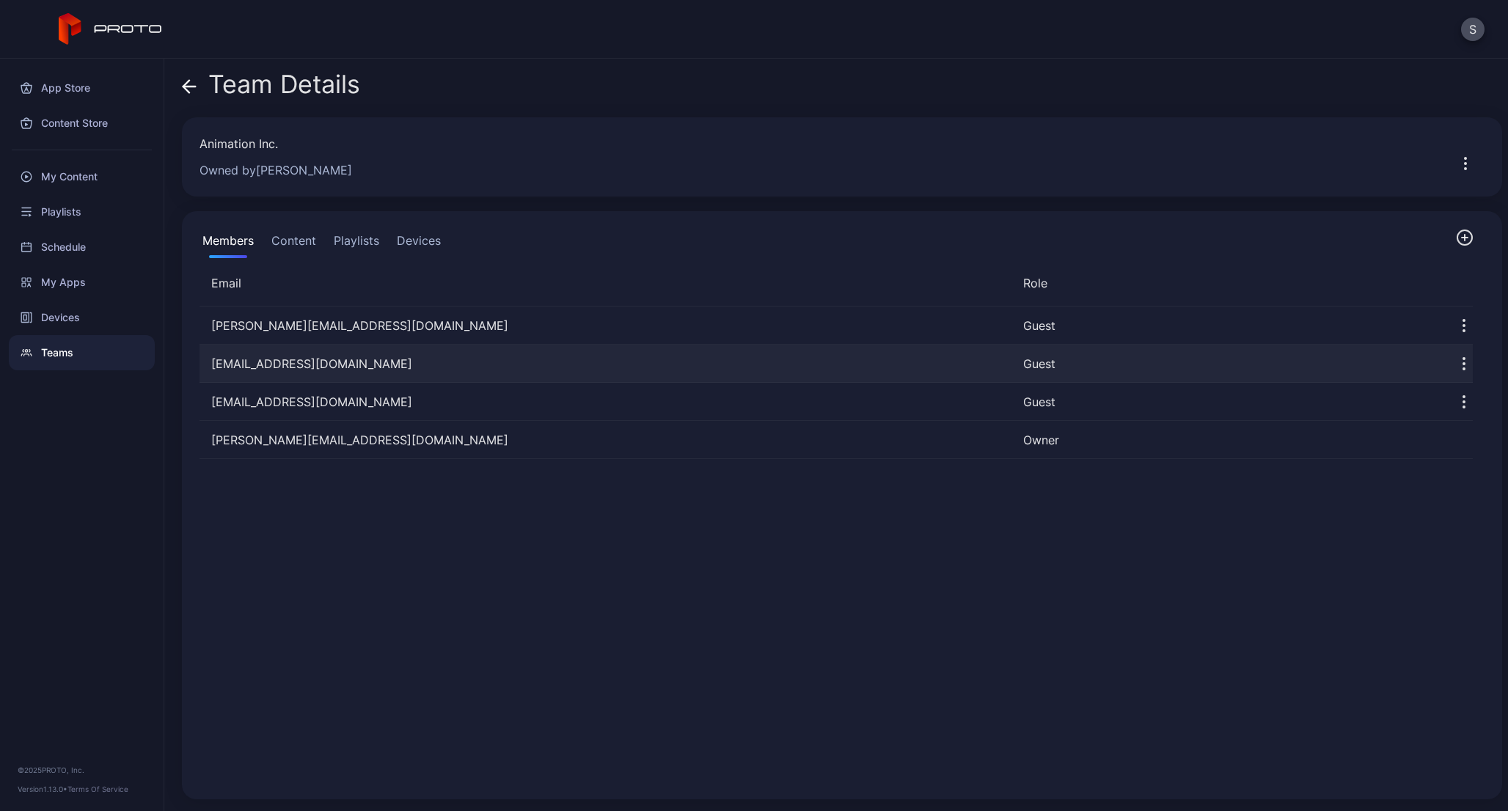
click at [293, 370] on div "[EMAIL_ADDRESS][DOMAIN_NAME]" at bounding box center [605, 364] width 812 height 18
